Goal: Transaction & Acquisition: Purchase product/service

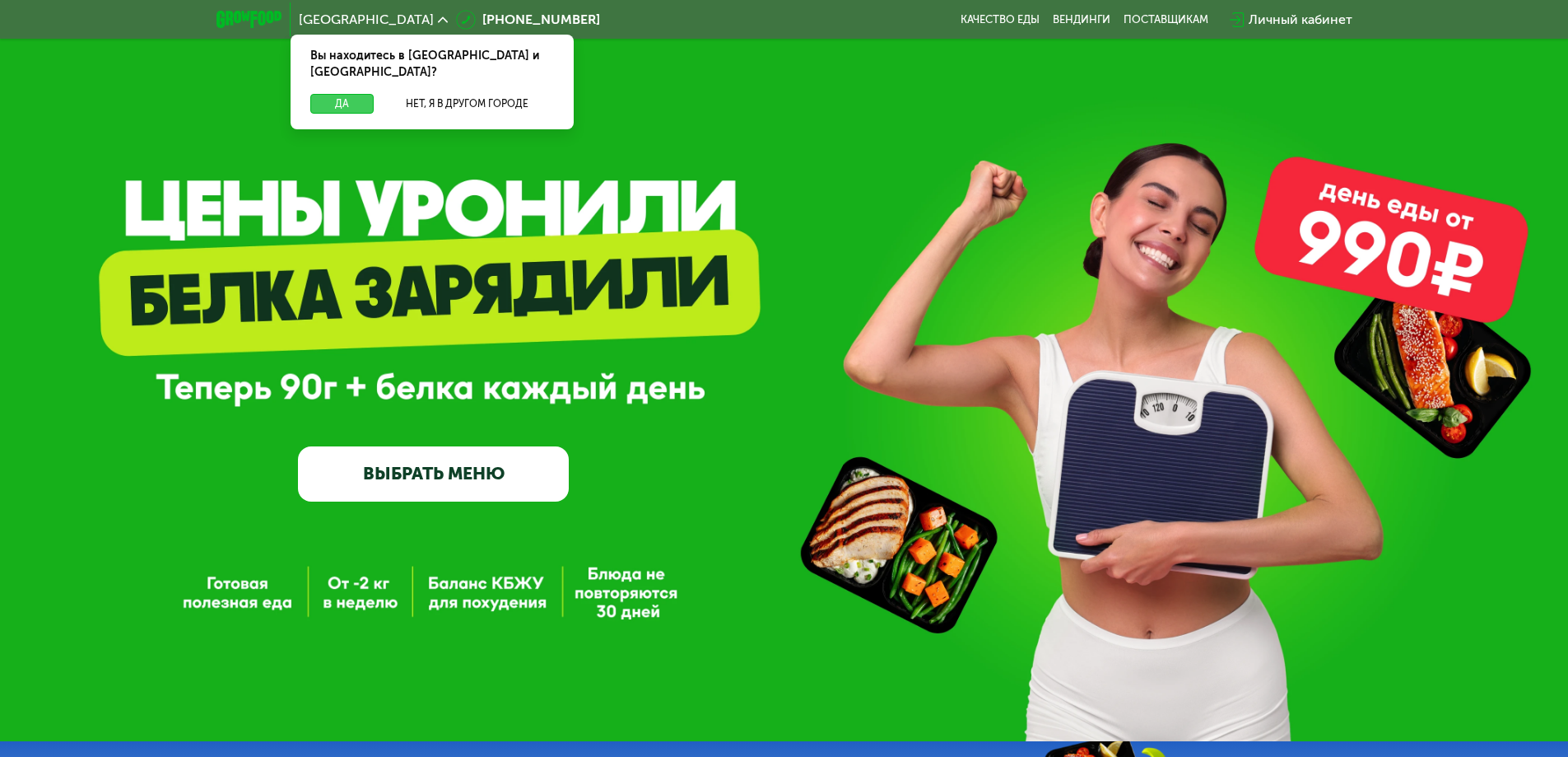
click at [352, 94] on button "Да" at bounding box center [342, 103] width 64 height 20
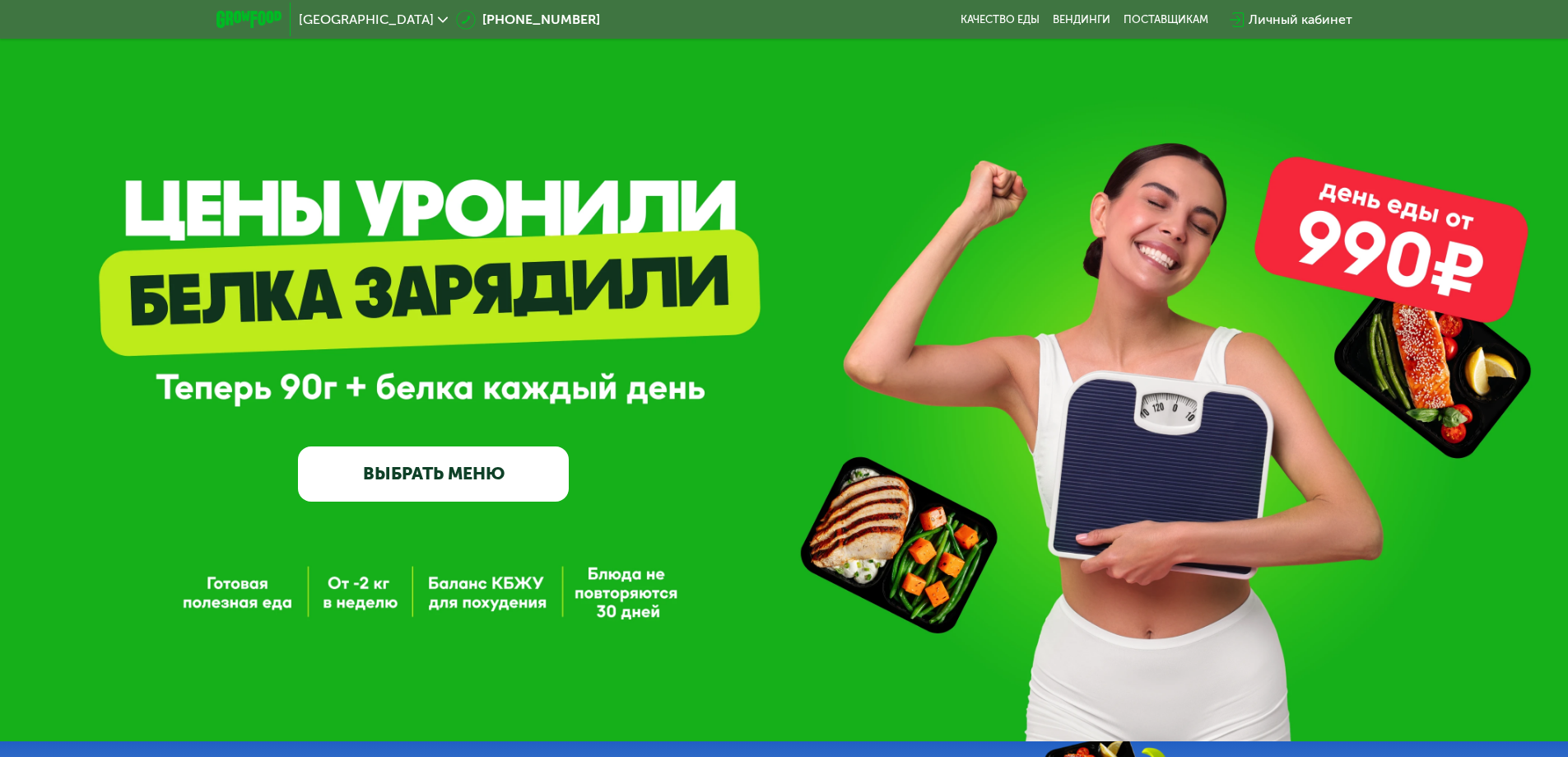
click at [473, 461] on link "ВЫБРАТЬ МЕНЮ" at bounding box center [434, 473] width 270 height 55
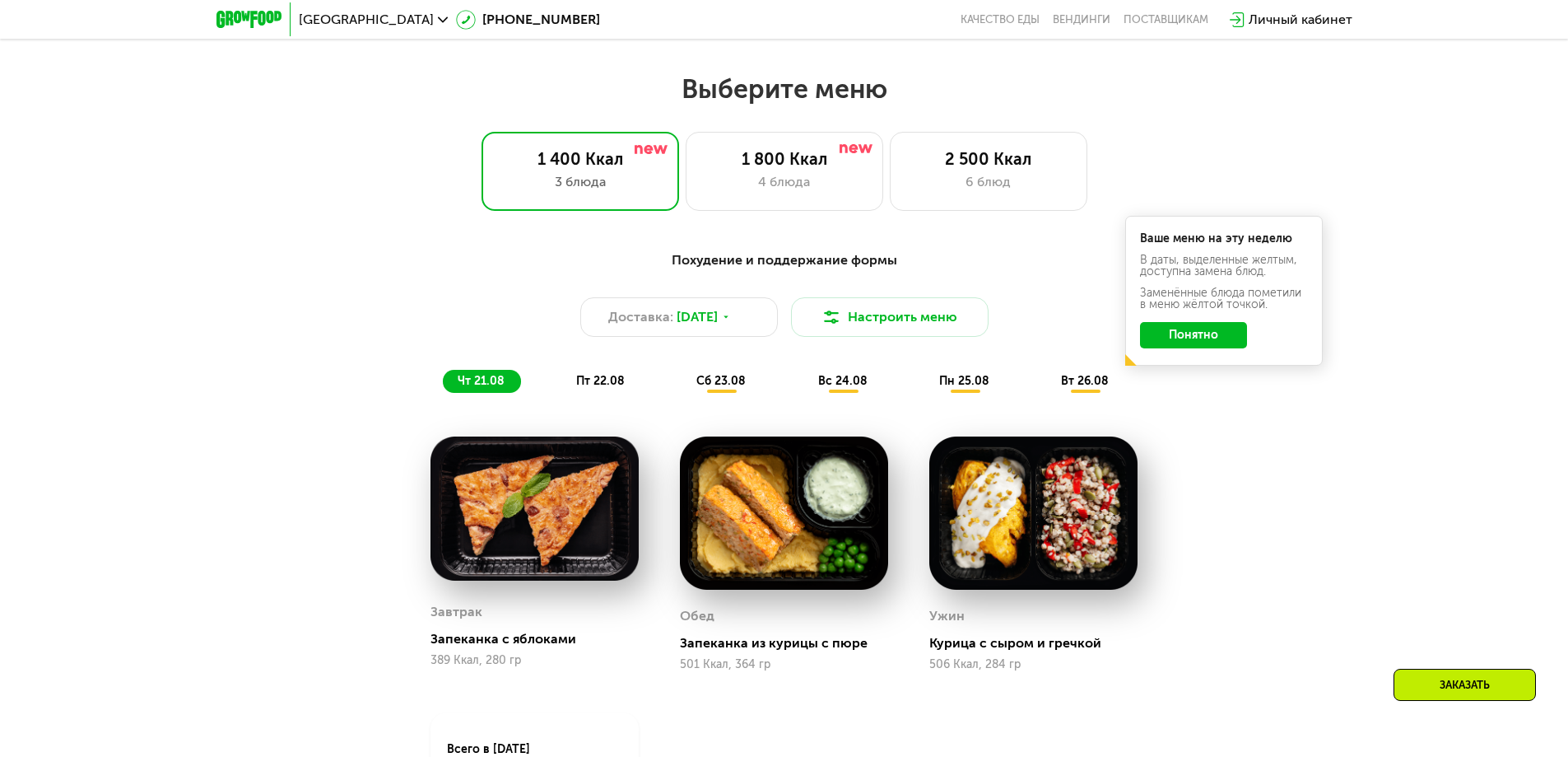
scroll to position [889, 0]
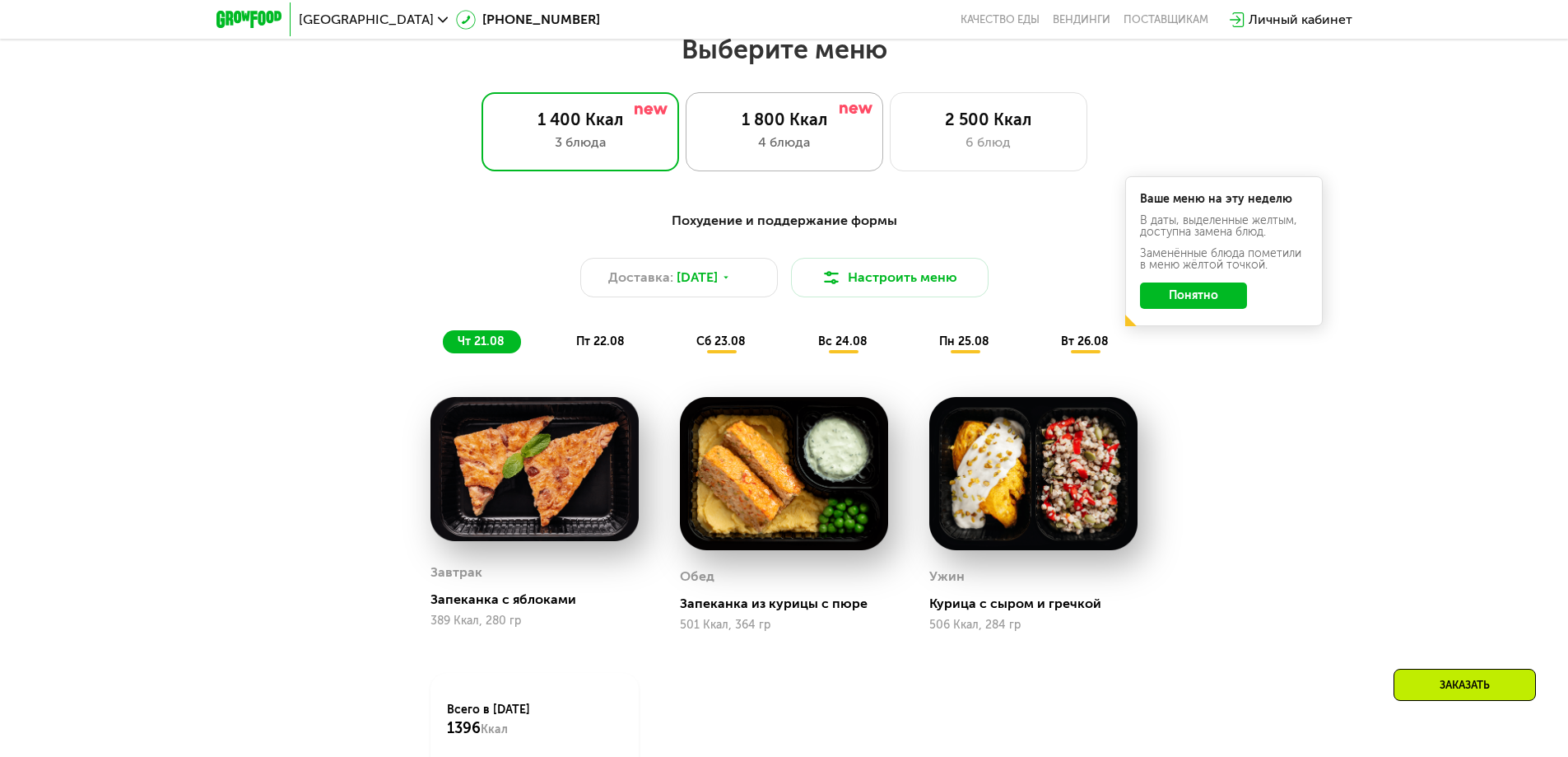
click at [784, 150] on div "4 блюда" at bounding box center [784, 142] width 163 height 20
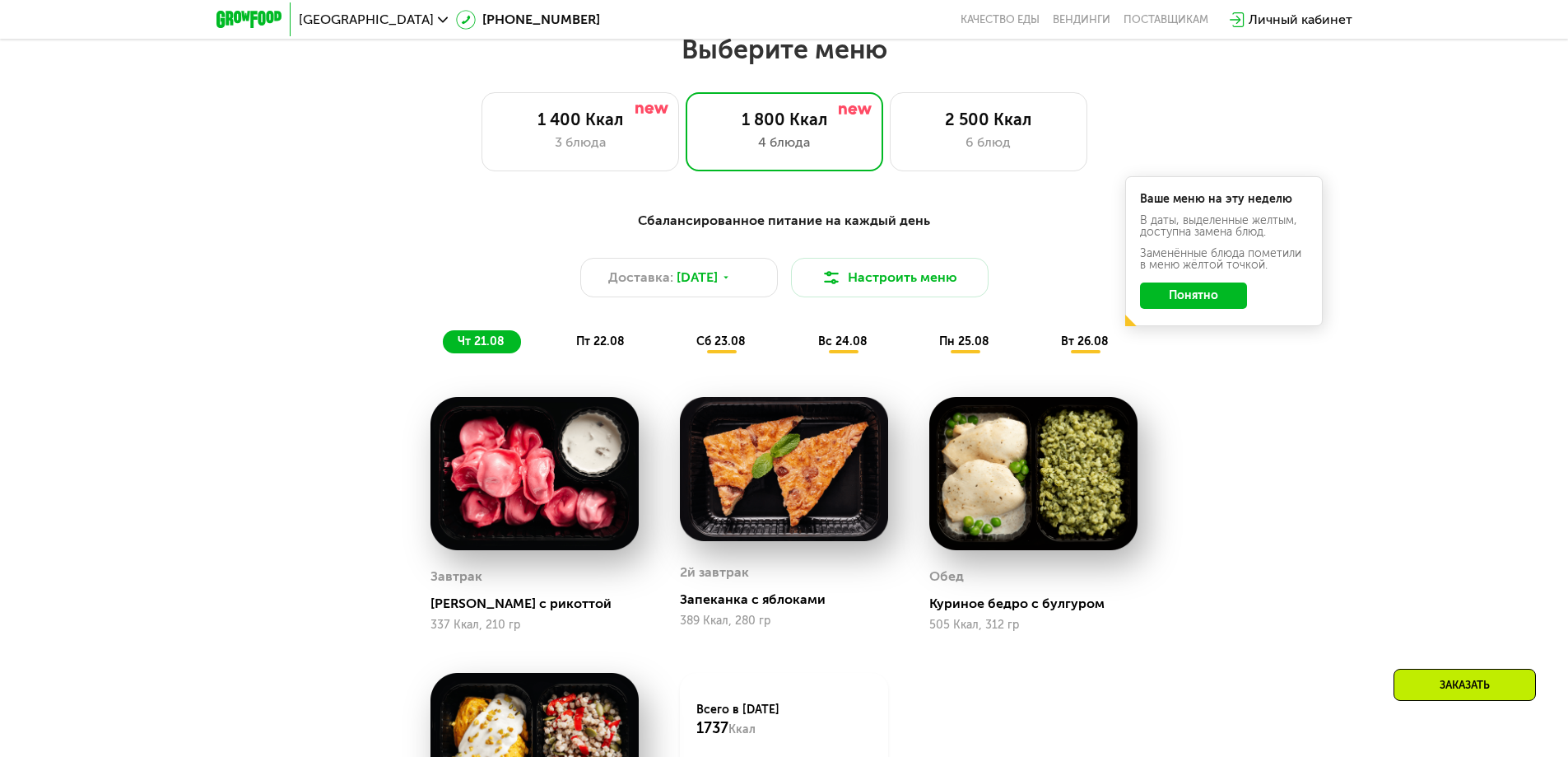
click at [1190, 293] on button "Понятно" at bounding box center [1193, 295] width 107 height 26
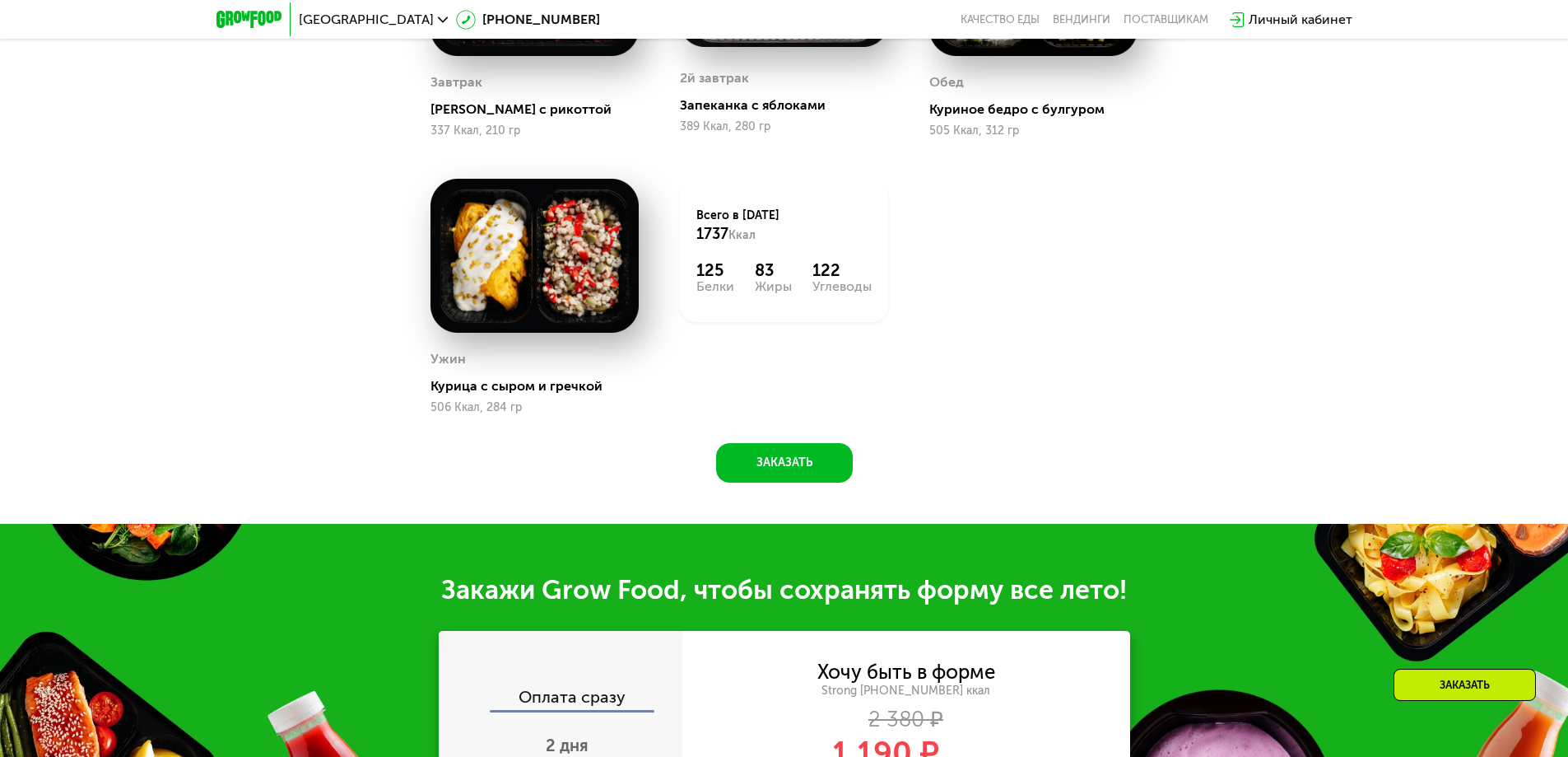
scroll to position [807, 0]
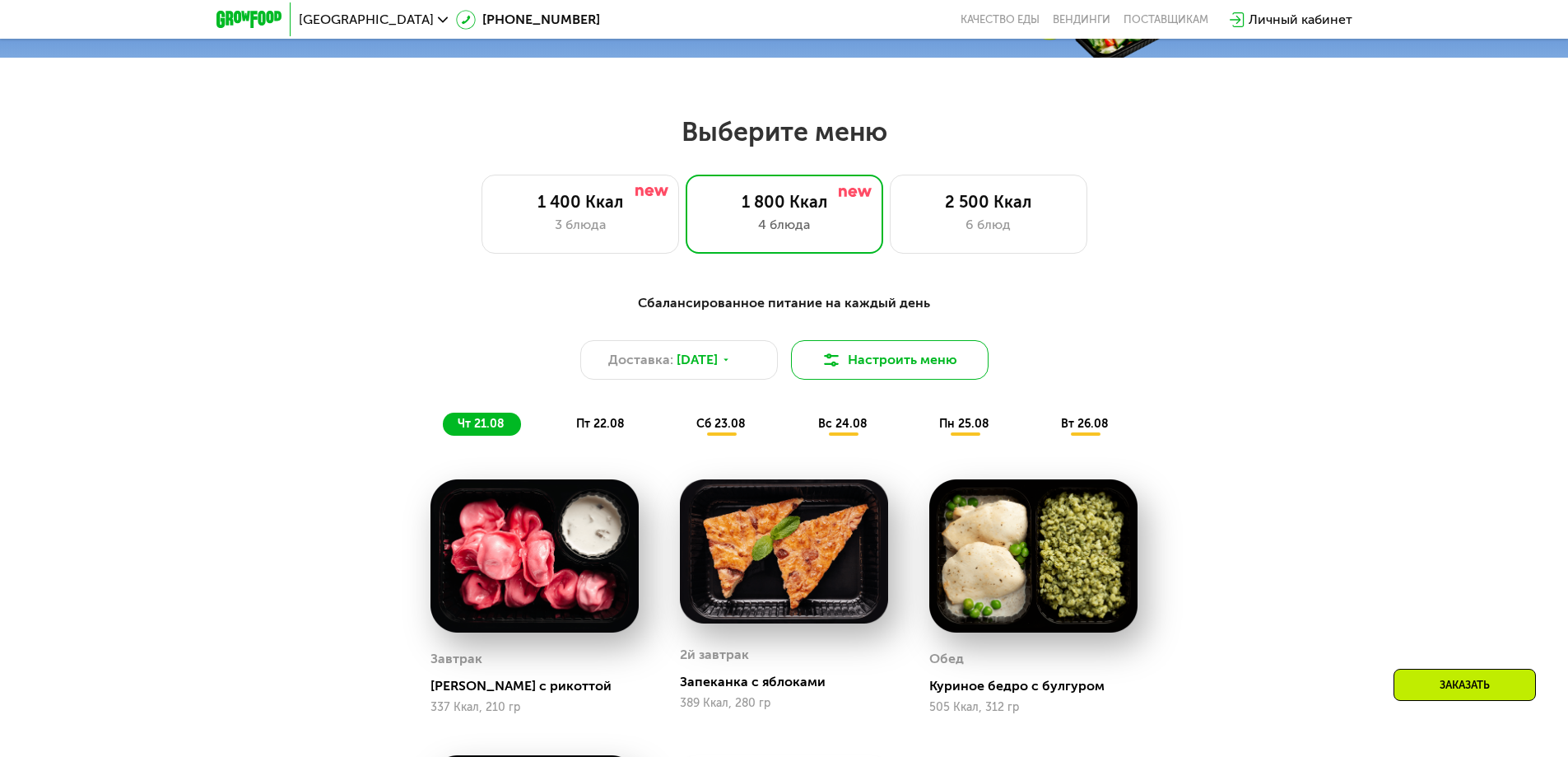
click at [925, 362] on button "Настроить меню" at bounding box center [889, 360] width 198 height 40
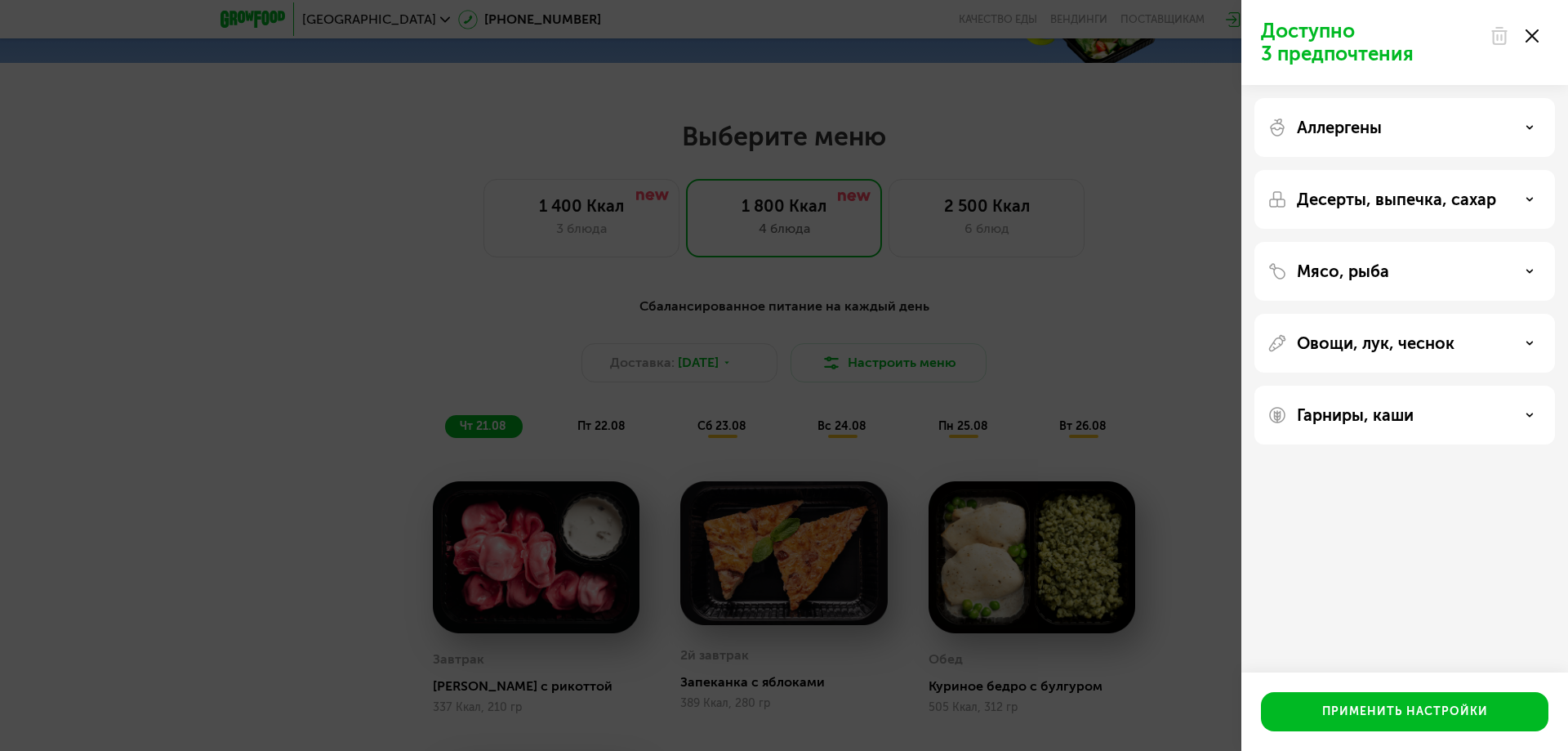
click at [1422, 126] on div "Аллергены" at bounding box center [1405, 127] width 274 height 20
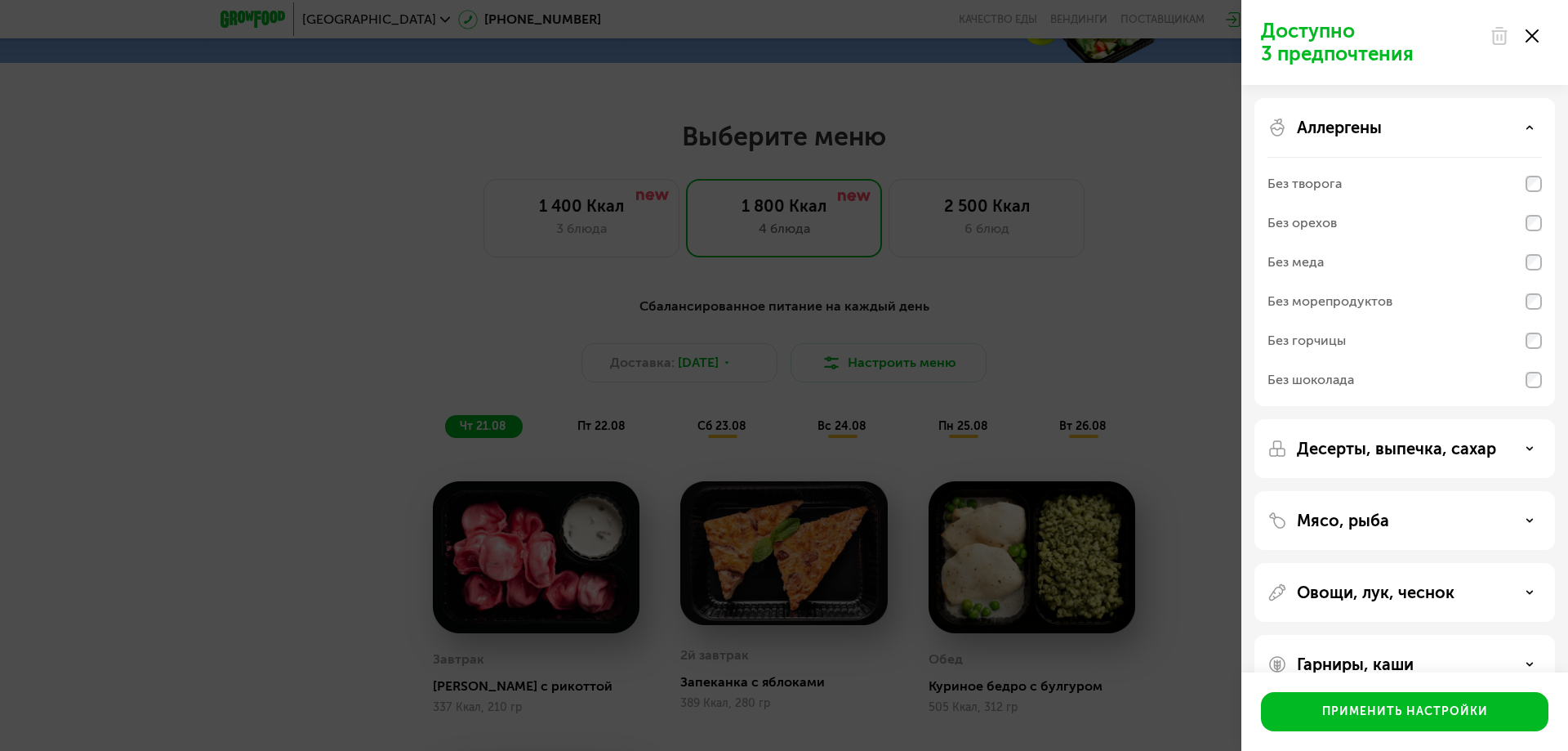
click at [1422, 126] on div "Аллергены" at bounding box center [1405, 127] width 274 height 20
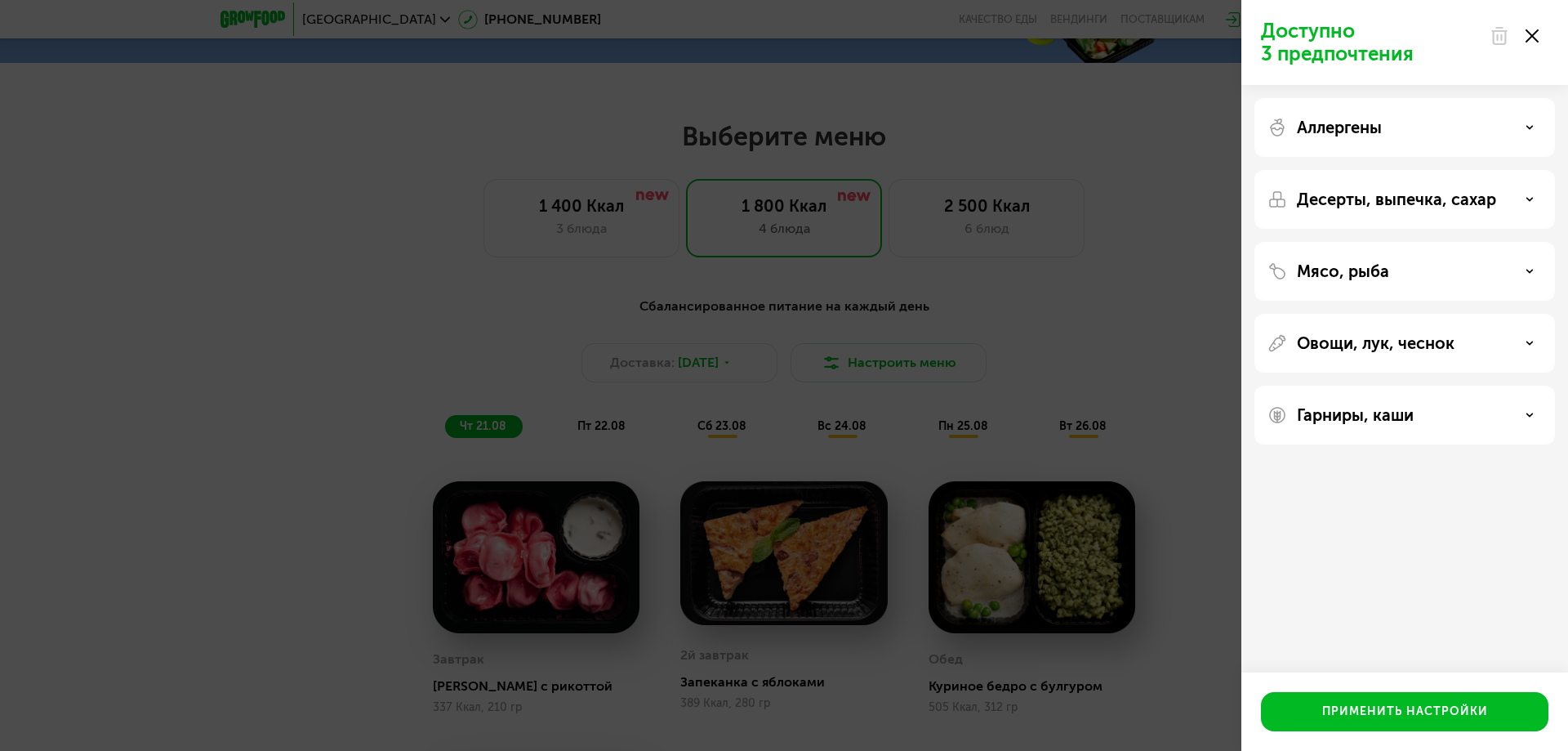
click at [1528, 36] on icon at bounding box center [1531, 36] width 13 height 13
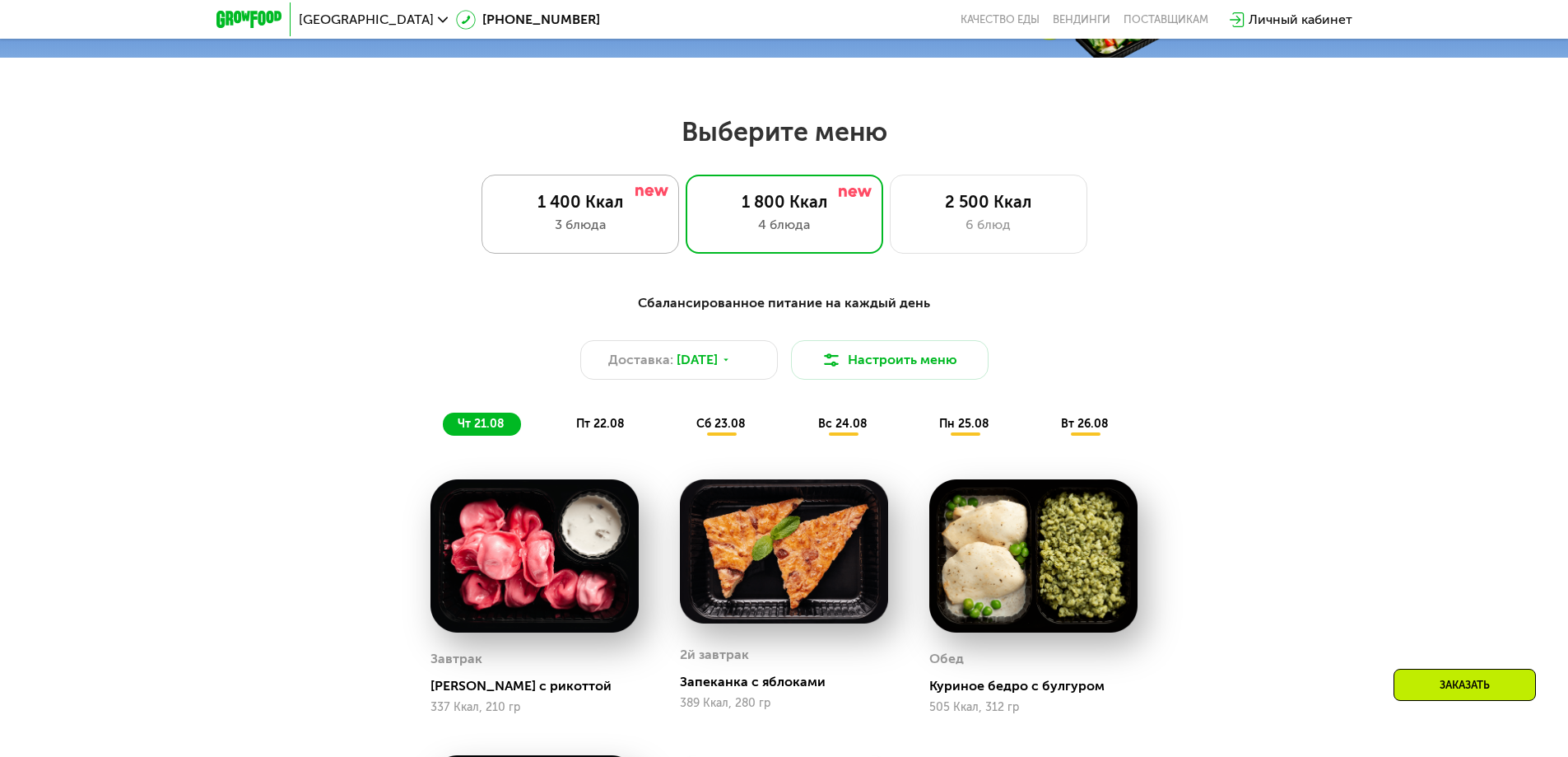
click at [573, 210] on div "1 400 Ккал" at bounding box center [581, 202] width 163 height 20
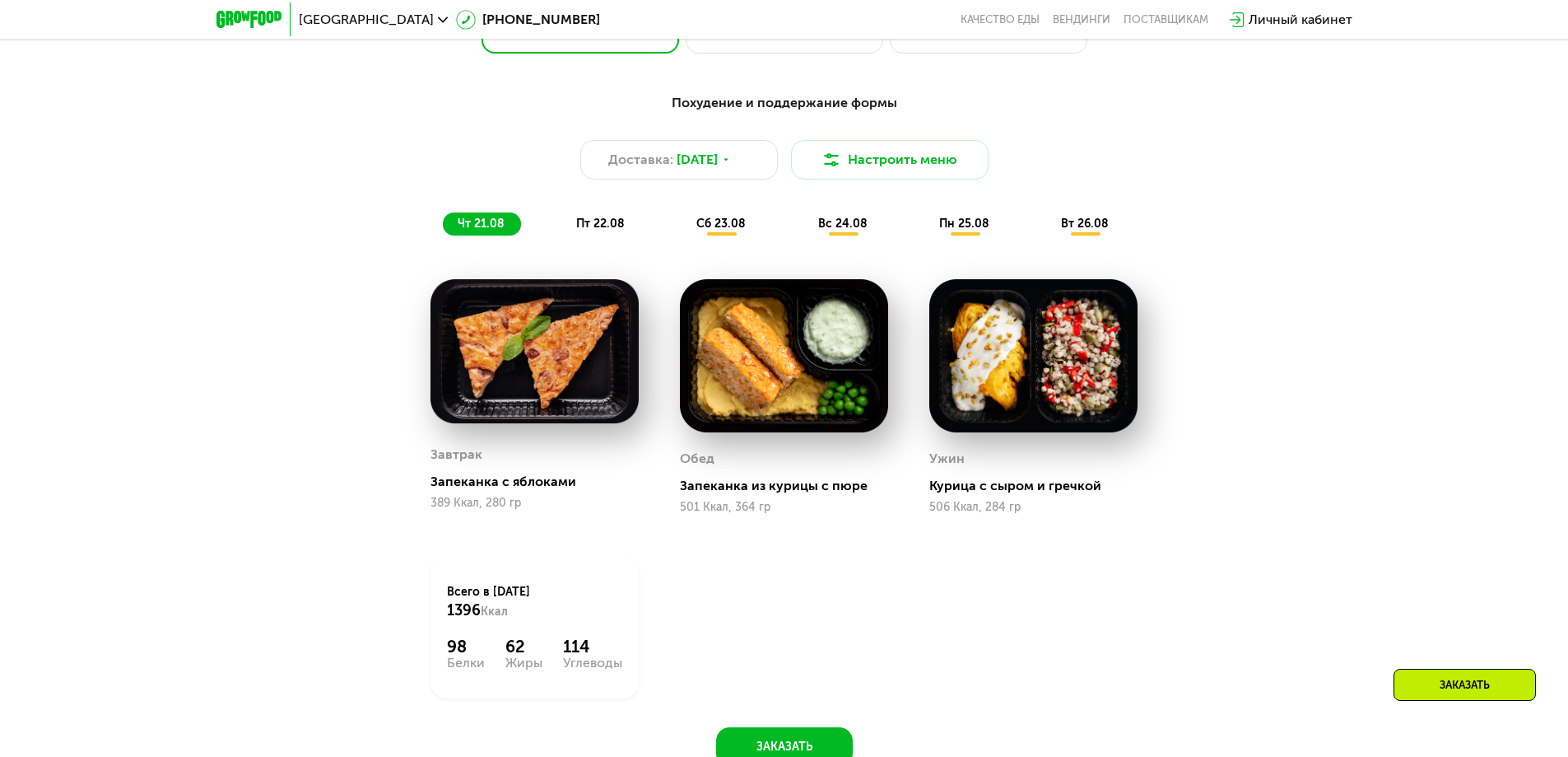
scroll to position [1136, 0]
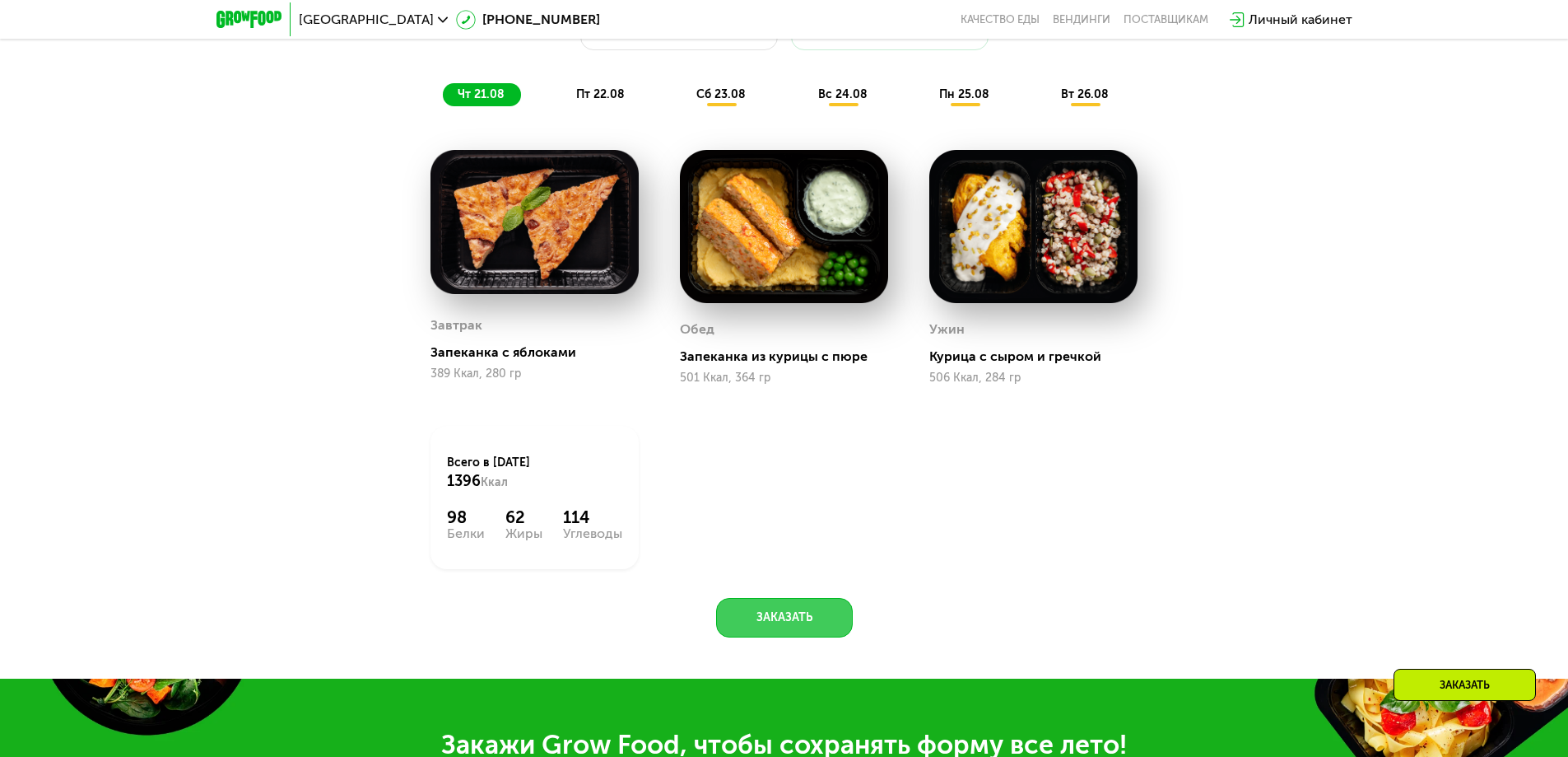
click at [805, 617] on button "Заказать" at bounding box center [784, 618] width 136 height 40
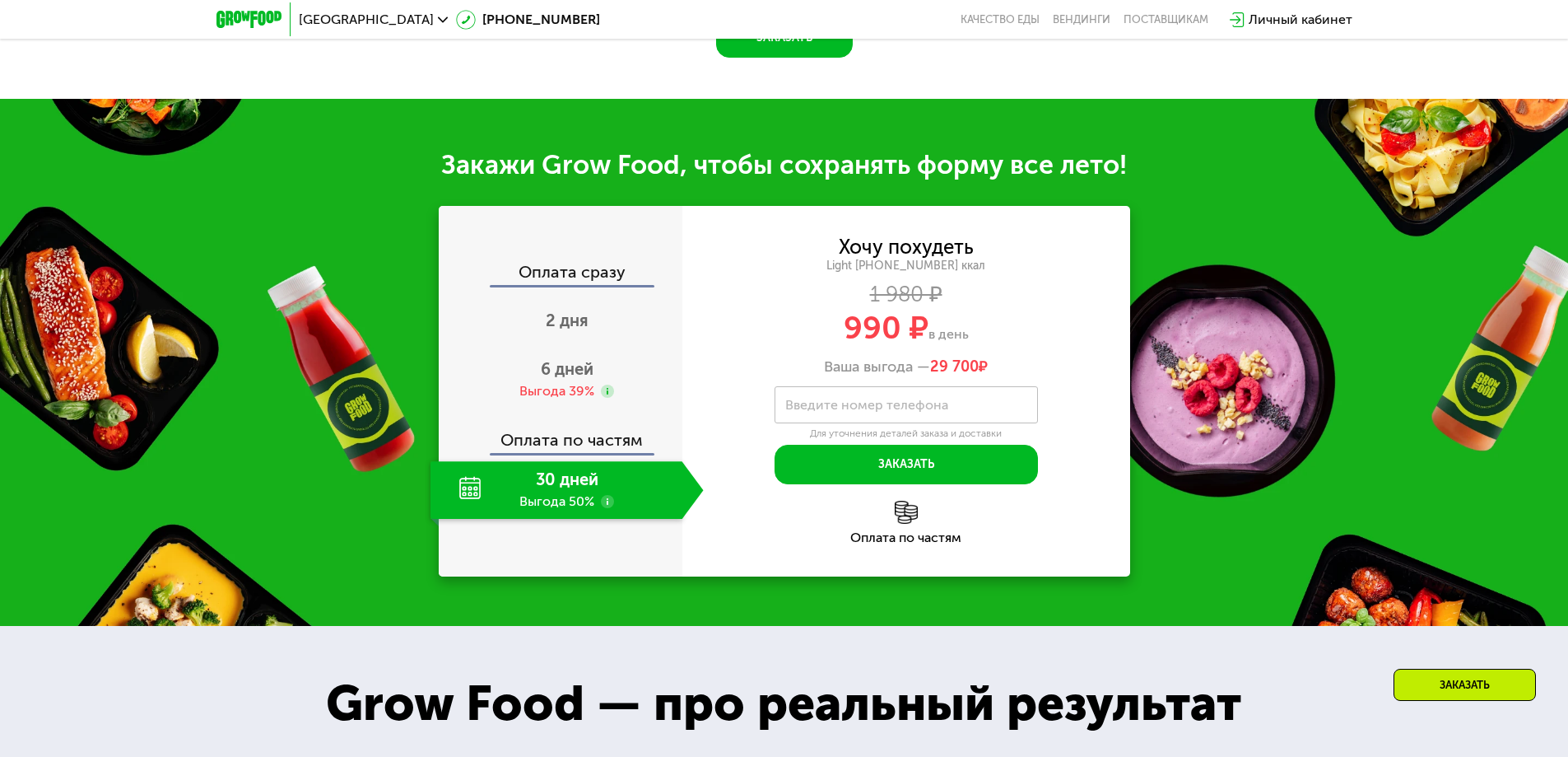
scroll to position [1820, 0]
